Goal: Information Seeking & Learning: Learn about a topic

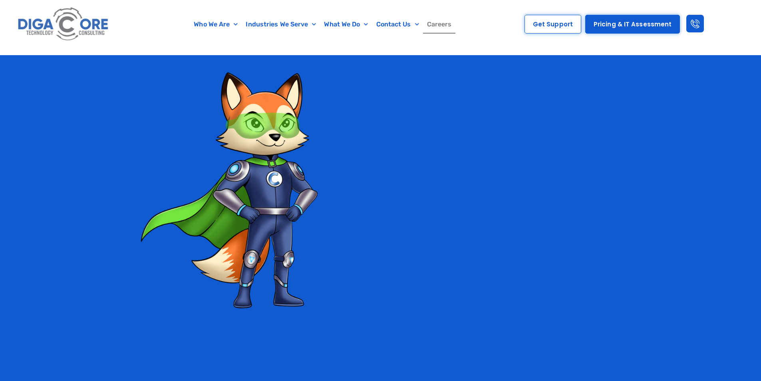
scroll to position [1377, 0]
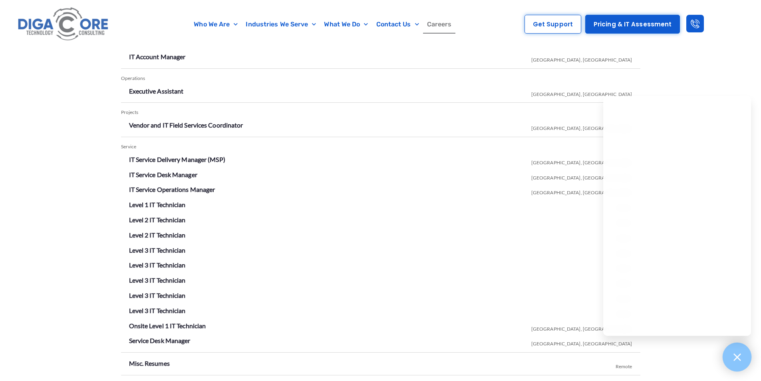
click at [734, 361] on icon at bounding box center [737, 357] width 10 height 10
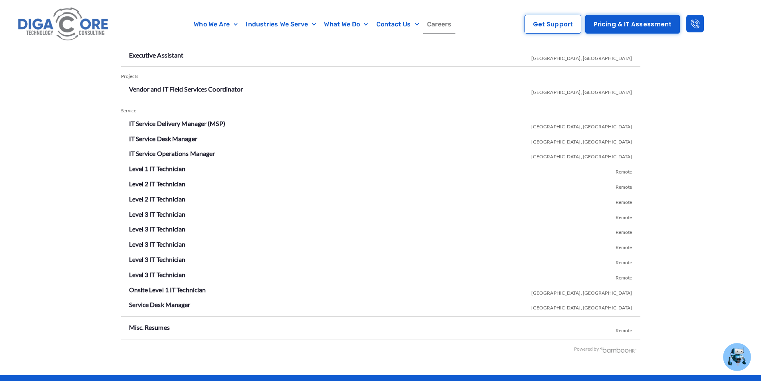
scroll to position [1417, 0]
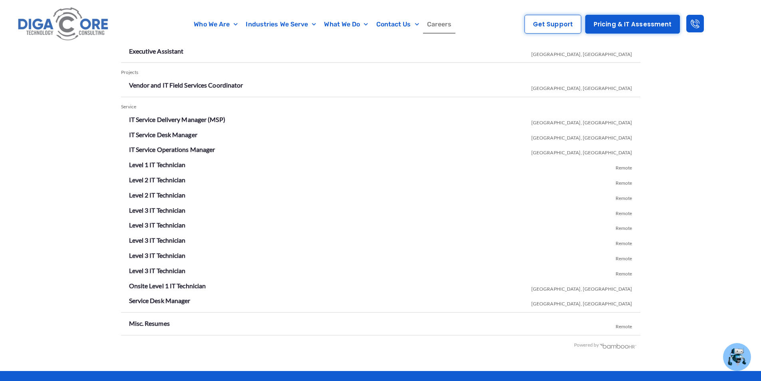
click at [169, 274] on li "Level 3 IT Technician Remote" at bounding box center [381, 271] width 504 height 13
click at [169, 269] on link "Level 3 IT Technician" at bounding box center [157, 271] width 57 height 8
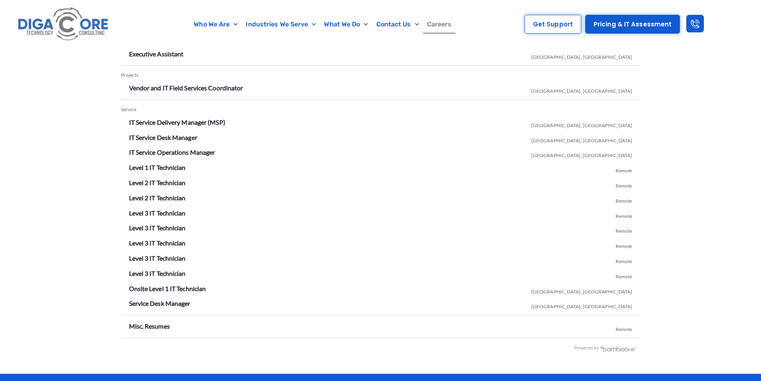
scroll to position [1417, 0]
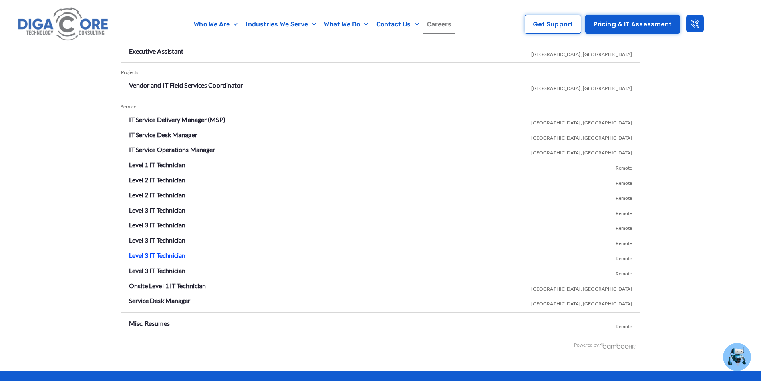
click at [165, 254] on link "Level 3 IT Technician" at bounding box center [157, 255] width 57 height 8
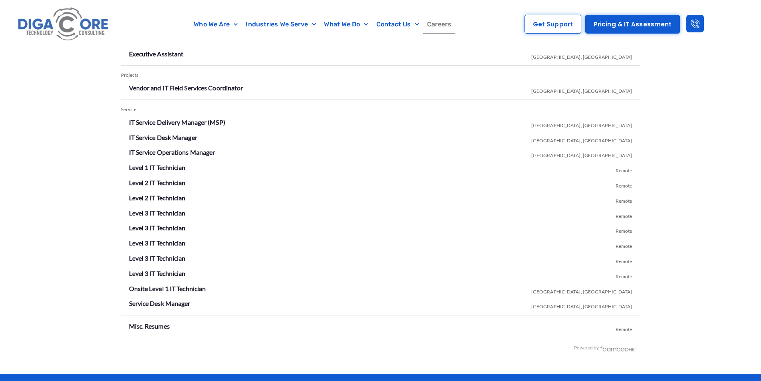
scroll to position [1417, 0]
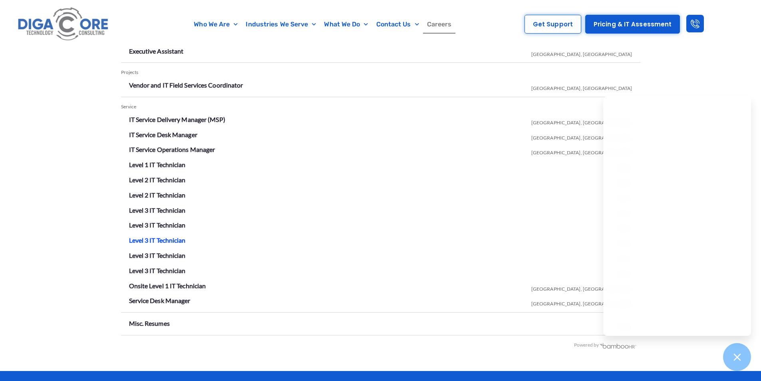
click at [174, 237] on link "Level 3 IT Technician" at bounding box center [157, 240] width 57 height 8
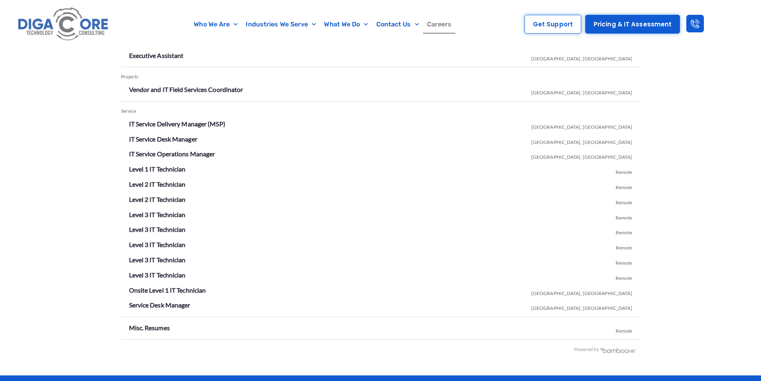
scroll to position [1417, 0]
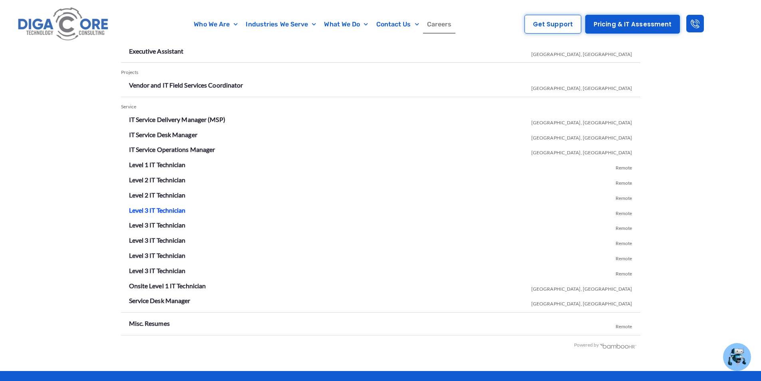
click at [159, 212] on link "Level 3 IT Technician" at bounding box center [157, 210] width 57 height 8
click at [162, 225] on link "Level 3 IT Technician" at bounding box center [157, 225] width 57 height 8
